Goal: Information Seeking & Learning: Learn about a topic

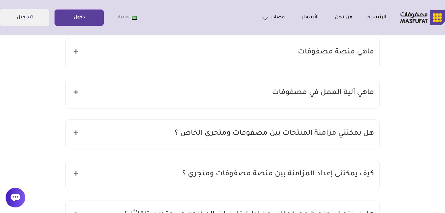
scroll to position [92, 0]
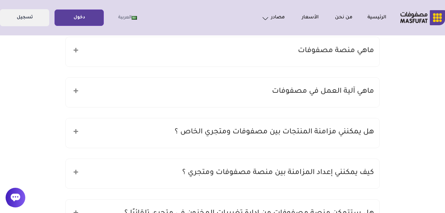
click at [73, 51] on icon at bounding box center [75, 50] width 5 height 5
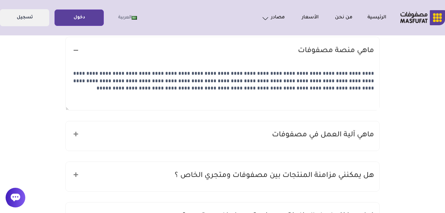
click at [77, 50] on icon at bounding box center [75, 50] width 5 height 5
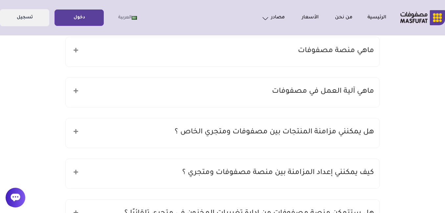
click at [75, 92] on icon at bounding box center [75, 90] width 5 height 5
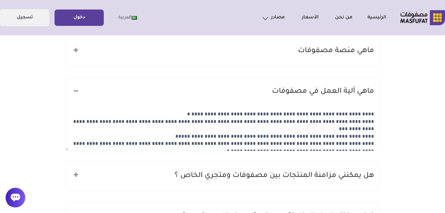
click at [75, 92] on icon at bounding box center [75, 90] width 5 height 5
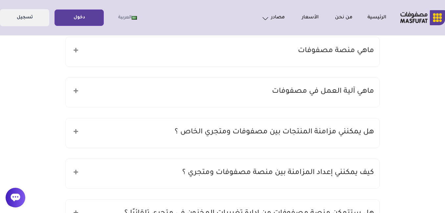
click at [75, 134] on icon at bounding box center [75, 131] width 5 height 5
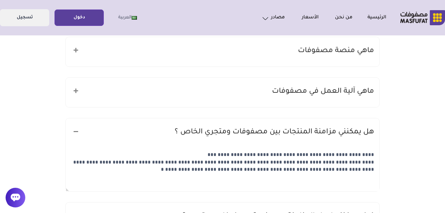
click at [75, 134] on icon at bounding box center [75, 131] width 5 height 5
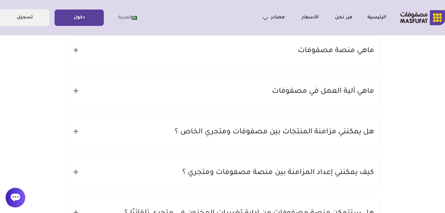
click at [75, 173] on icon at bounding box center [75, 172] width 5 height 5
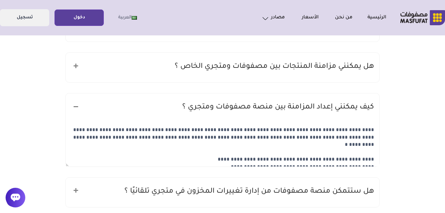
scroll to position [171, 0]
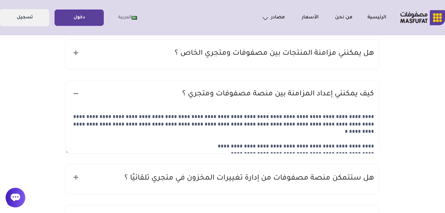
click at [75, 96] on icon at bounding box center [75, 93] width 5 height 5
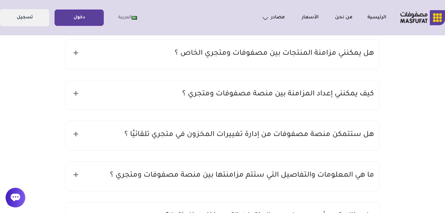
click at [74, 138] on h4 at bounding box center [75, 134] width 5 height 12
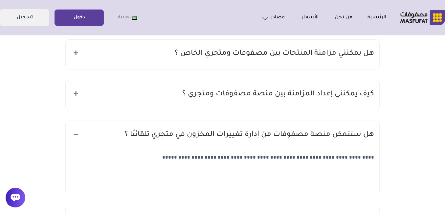
click at [74, 138] on h4 at bounding box center [75, 134] width 5 height 12
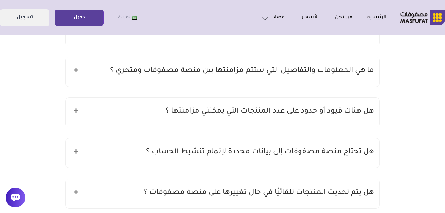
scroll to position [276, 0]
click at [76, 70] on icon at bounding box center [75, 69] width 5 height 5
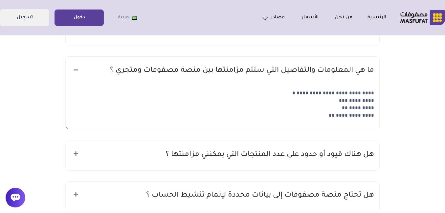
click at [76, 70] on icon at bounding box center [75, 69] width 5 height 5
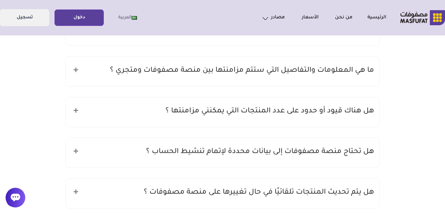
click at [77, 111] on icon at bounding box center [75, 110] width 5 height 5
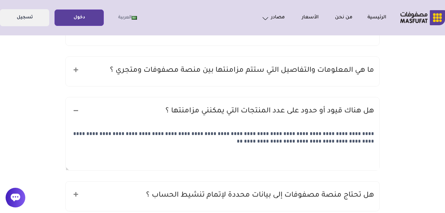
click at [77, 111] on icon at bounding box center [75, 110] width 5 height 5
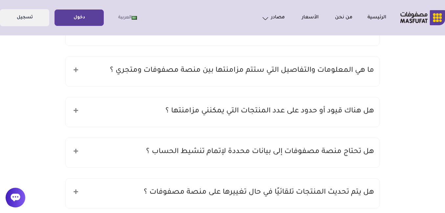
click at [75, 153] on icon at bounding box center [75, 151] width 5 height 5
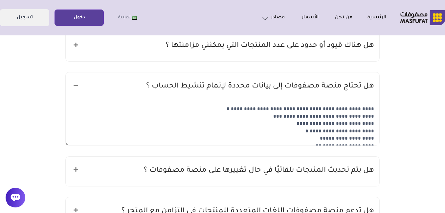
scroll to position [354, 0]
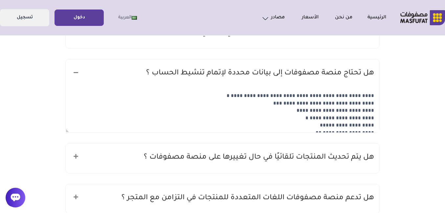
click at [102, 108] on textarea "**********" at bounding box center [222, 111] width 313 height 44
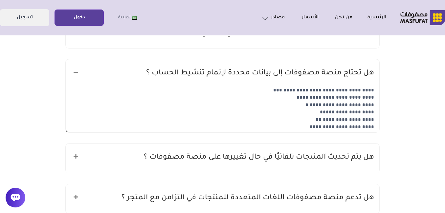
scroll to position [15, 0]
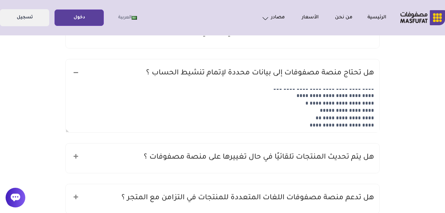
click at [75, 72] on icon at bounding box center [75, 72] width 5 height 5
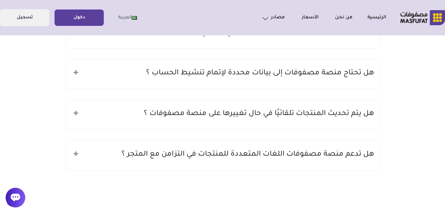
click at [75, 115] on icon at bounding box center [75, 113] width 5 height 5
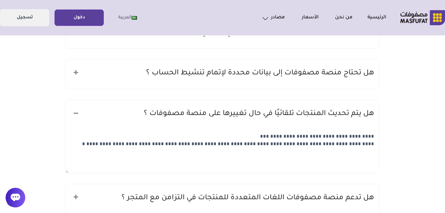
click at [75, 115] on icon at bounding box center [75, 113] width 5 height 5
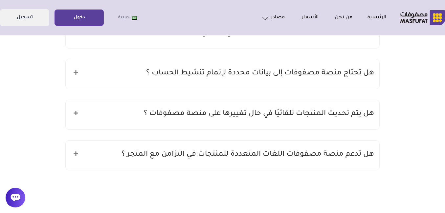
click at [76, 156] on icon at bounding box center [75, 153] width 5 height 5
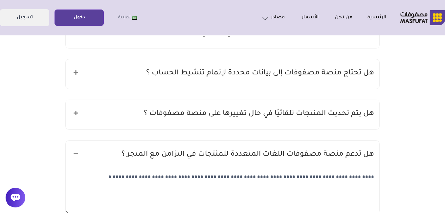
click at [76, 156] on icon at bounding box center [75, 153] width 5 height 5
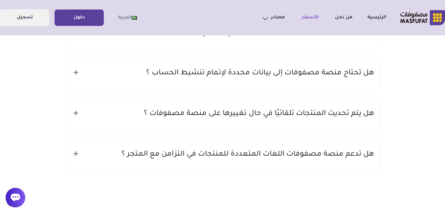
click at [309, 19] on link "الأسعار" at bounding box center [301, 18] width 34 height 8
